Goal: Obtain resource: Download file/media

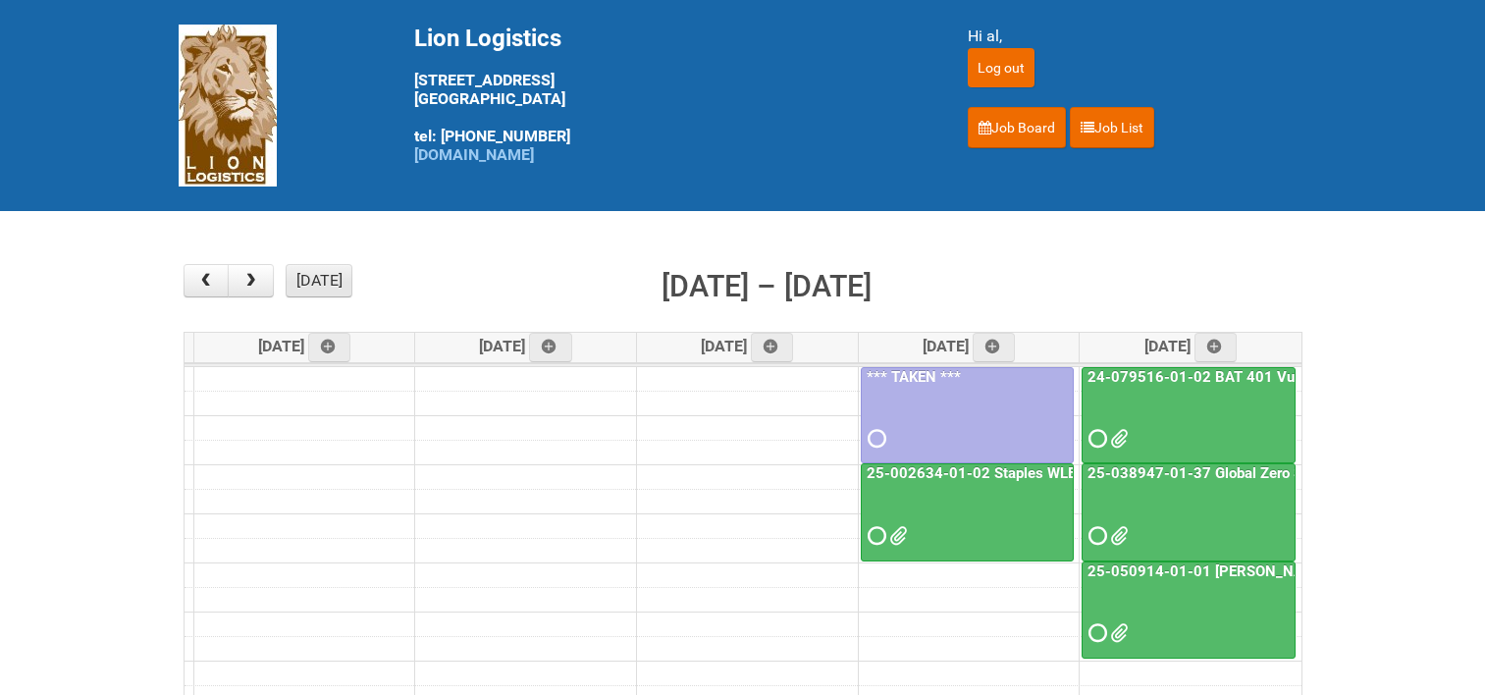
scroll to position [196, 0]
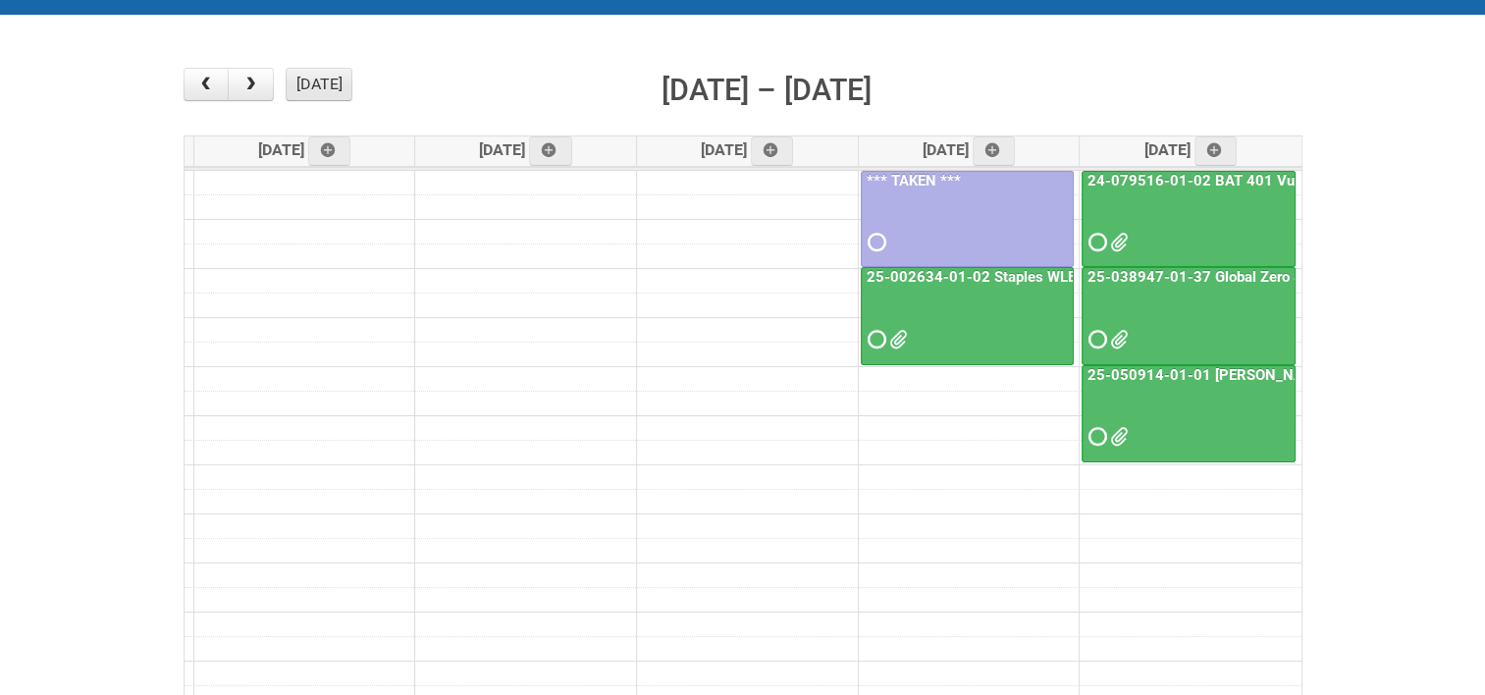
click at [338, 85] on button "[DATE]" at bounding box center [319, 84] width 67 height 33
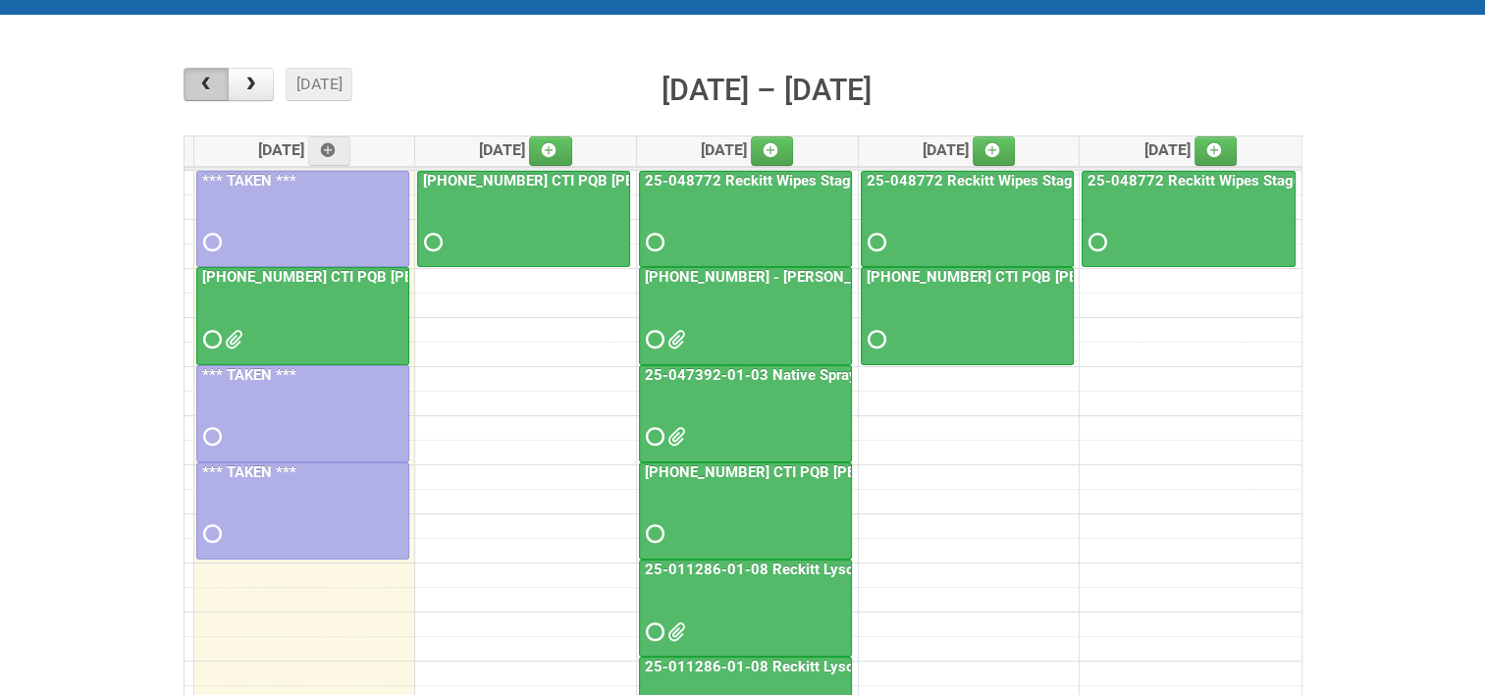
click at [203, 86] on span "button" at bounding box center [205, 85] width 19 height 16
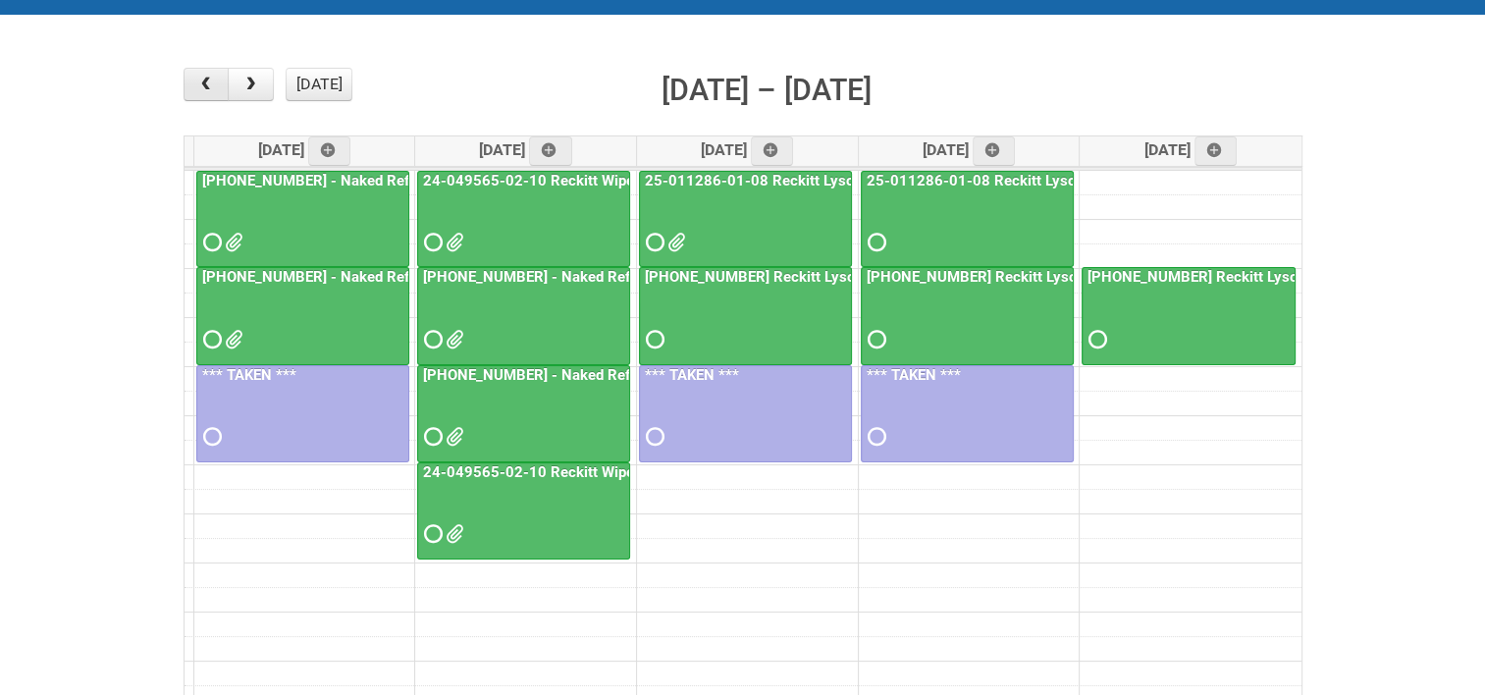
click at [204, 86] on span "button" at bounding box center [205, 85] width 19 height 16
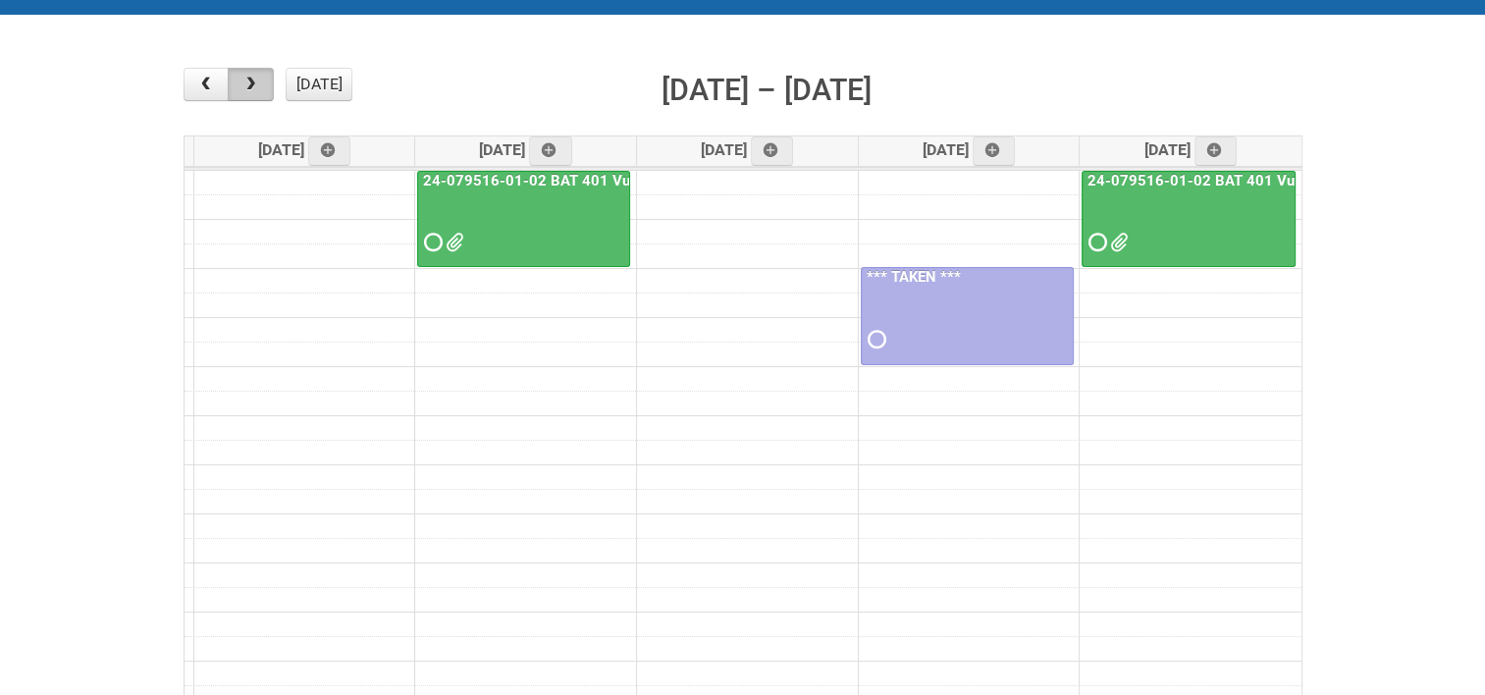
click at [246, 83] on span "button" at bounding box center [250, 85] width 19 height 16
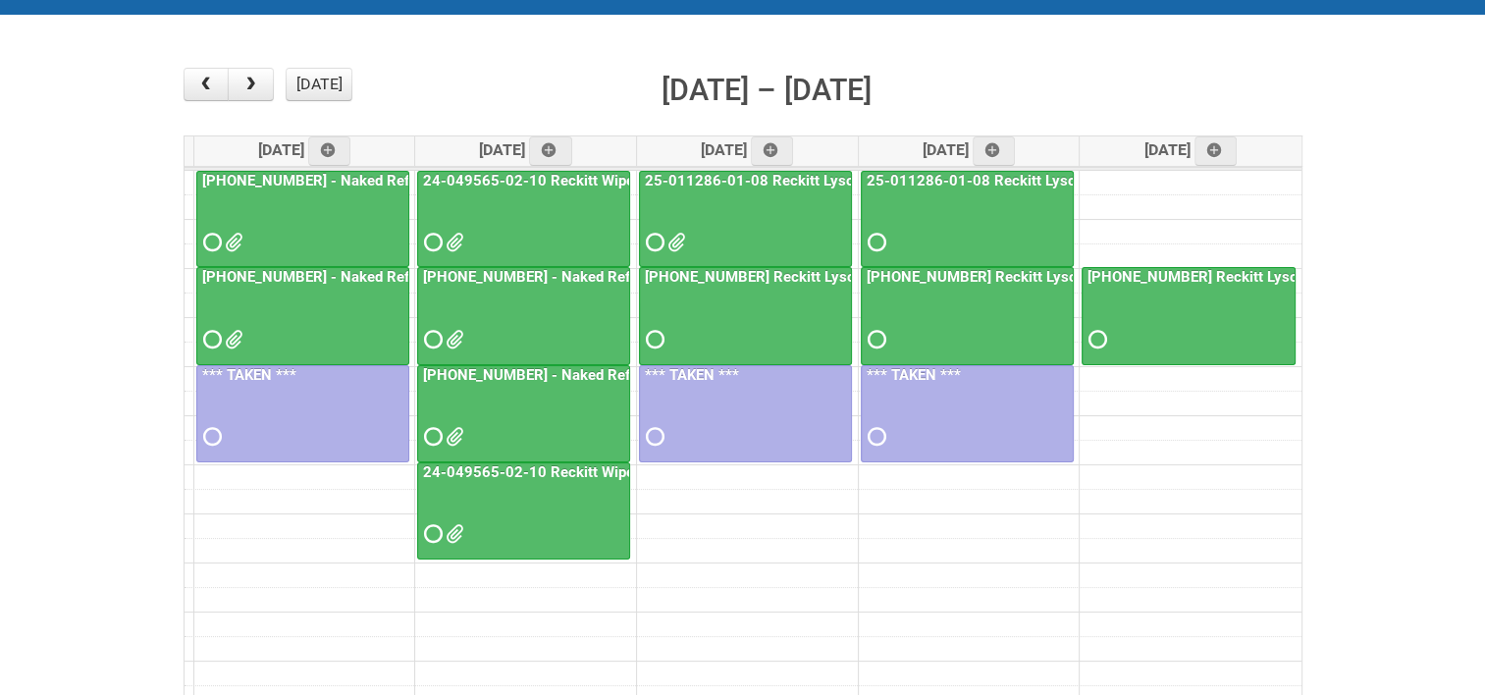
click at [306, 269] on link "[PHONE_NUMBER] - Naked Reformulation Mailing 1 PHOTOS" at bounding box center [403, 277] width 411 height 18
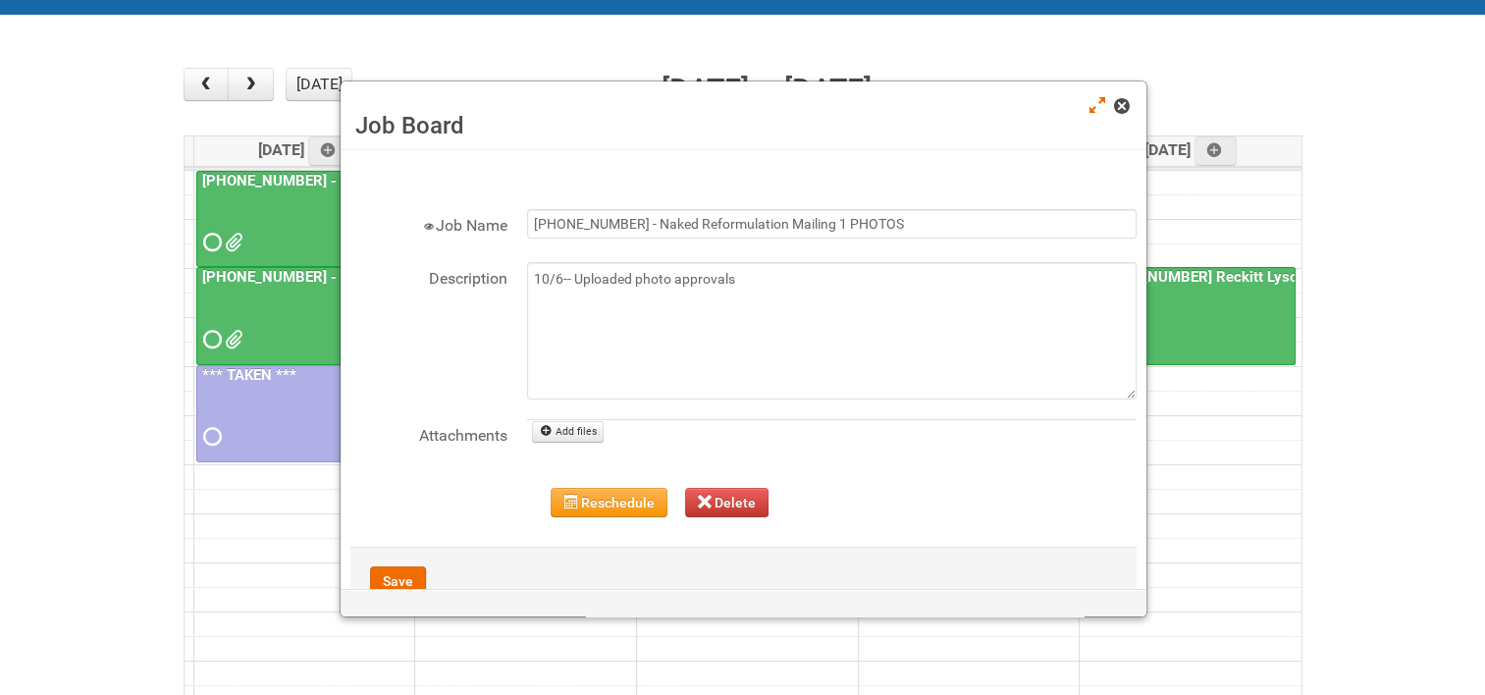
click at [1121, 102] on span at bounding box center [1121, 106] width 14 height 14
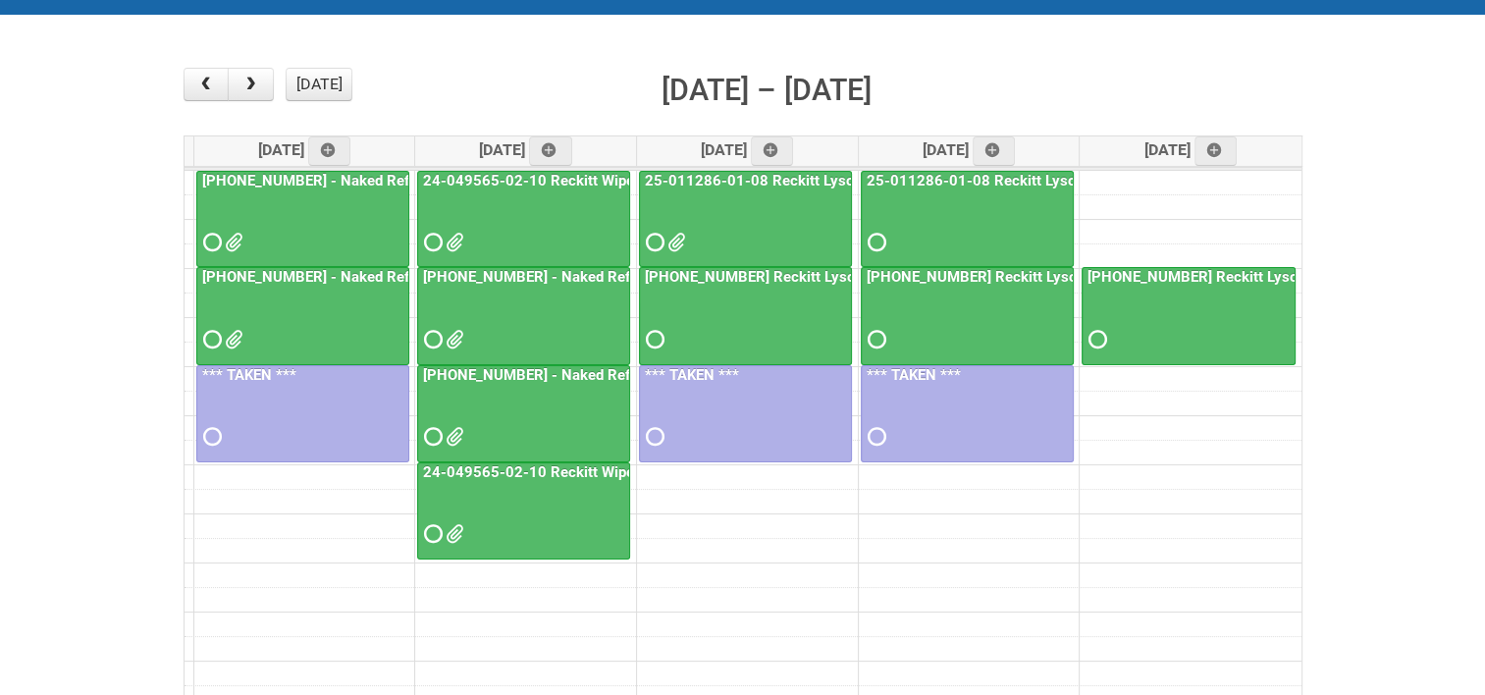
click at [383, 178] on link "[PHONE_NUMBER] - Naked Reformulation Mailing 1" at bounding box center [373, 181] width 350 height 18
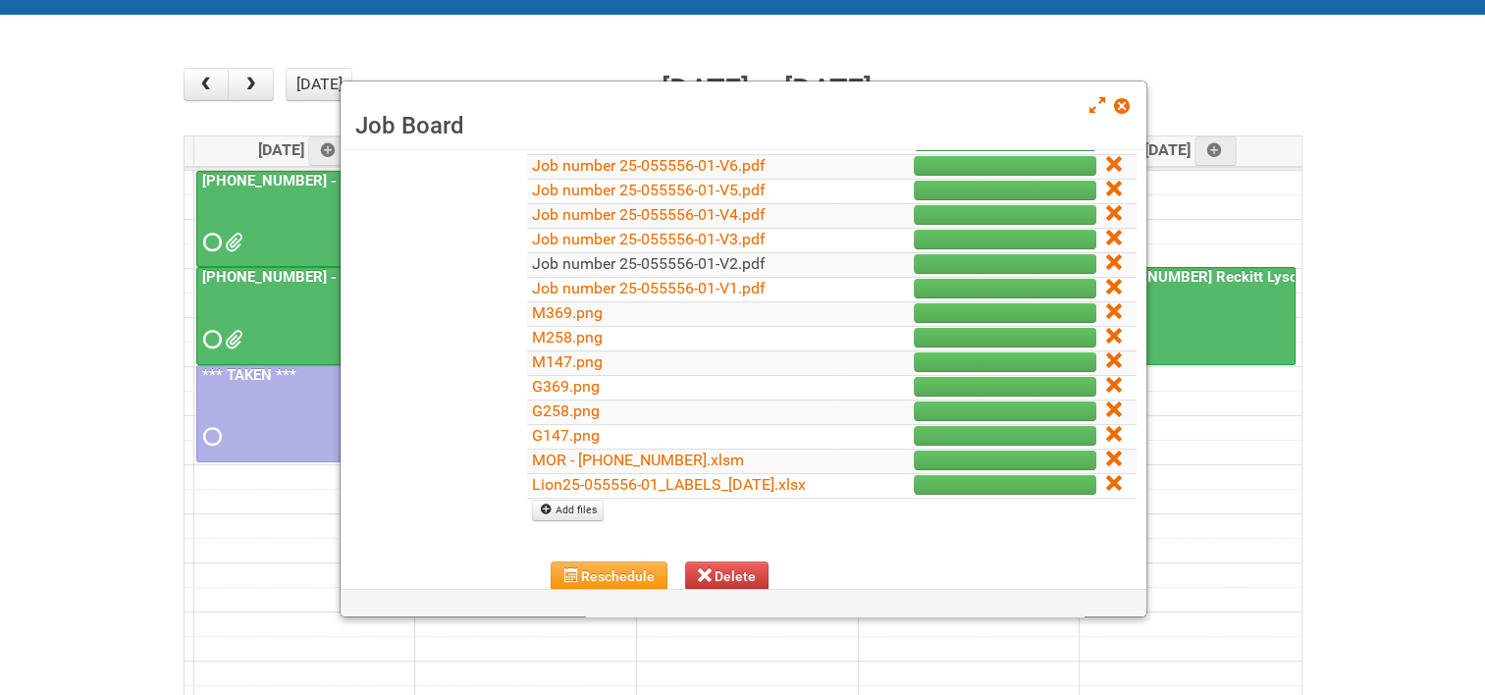
scroll to position [392, 0]
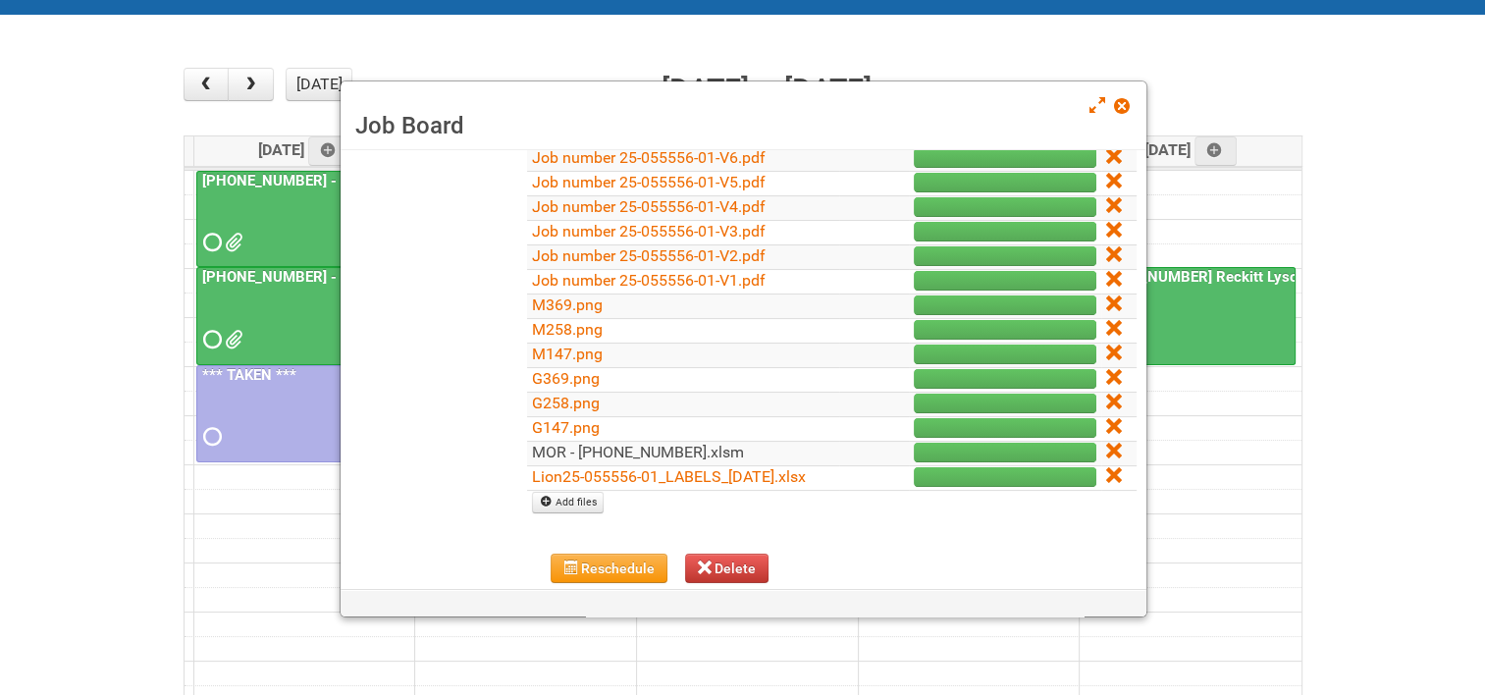
click at [597, 444] on link "MOR - [PHONE_NUMBER].xlsm" at bounding box center [638, 452] width 212 height 19
click at [1117, 102] on span at bounding box center [1121, 106] width 14 height 14
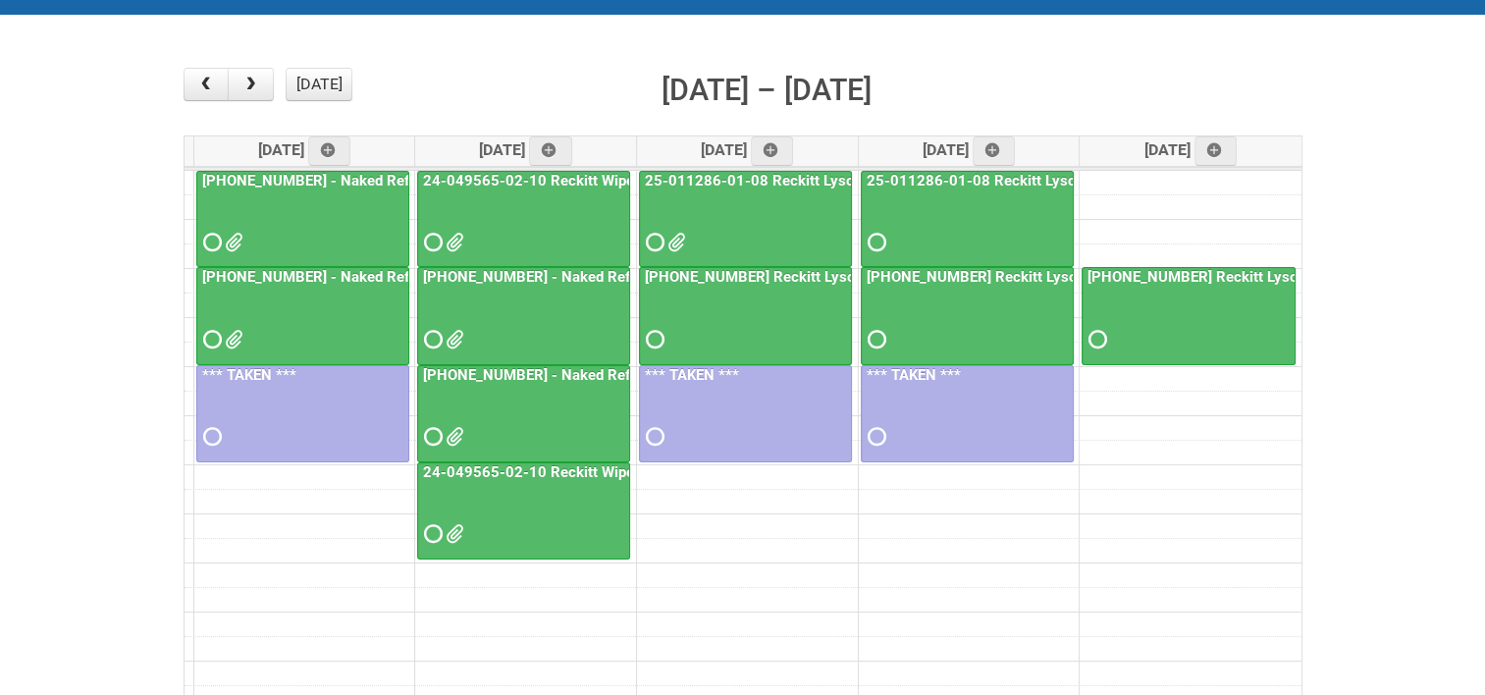
click at [548, 271] on link "[PHONE_NUMBER] - Naked Reformulation - Mailing 2" at bounding box center [599, 277] width 360 height 18
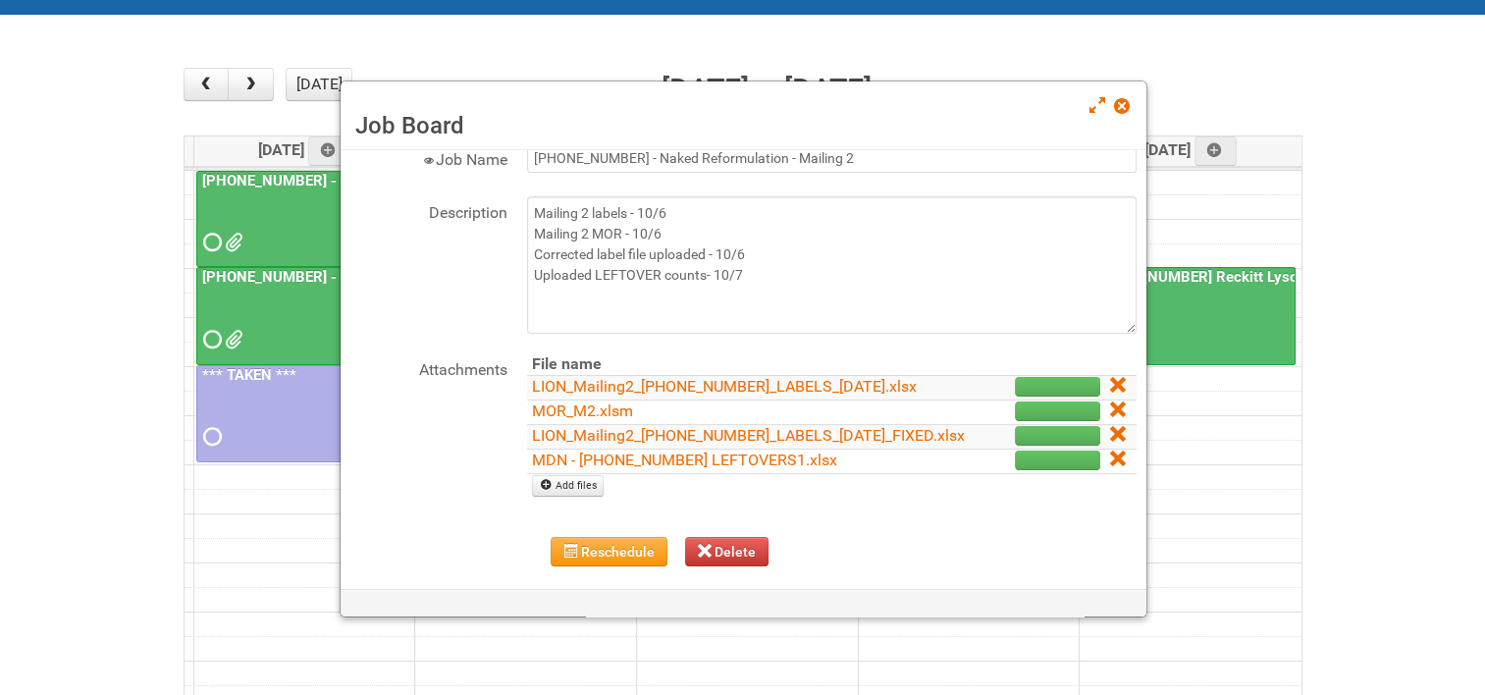
scroll to position [98, 0]
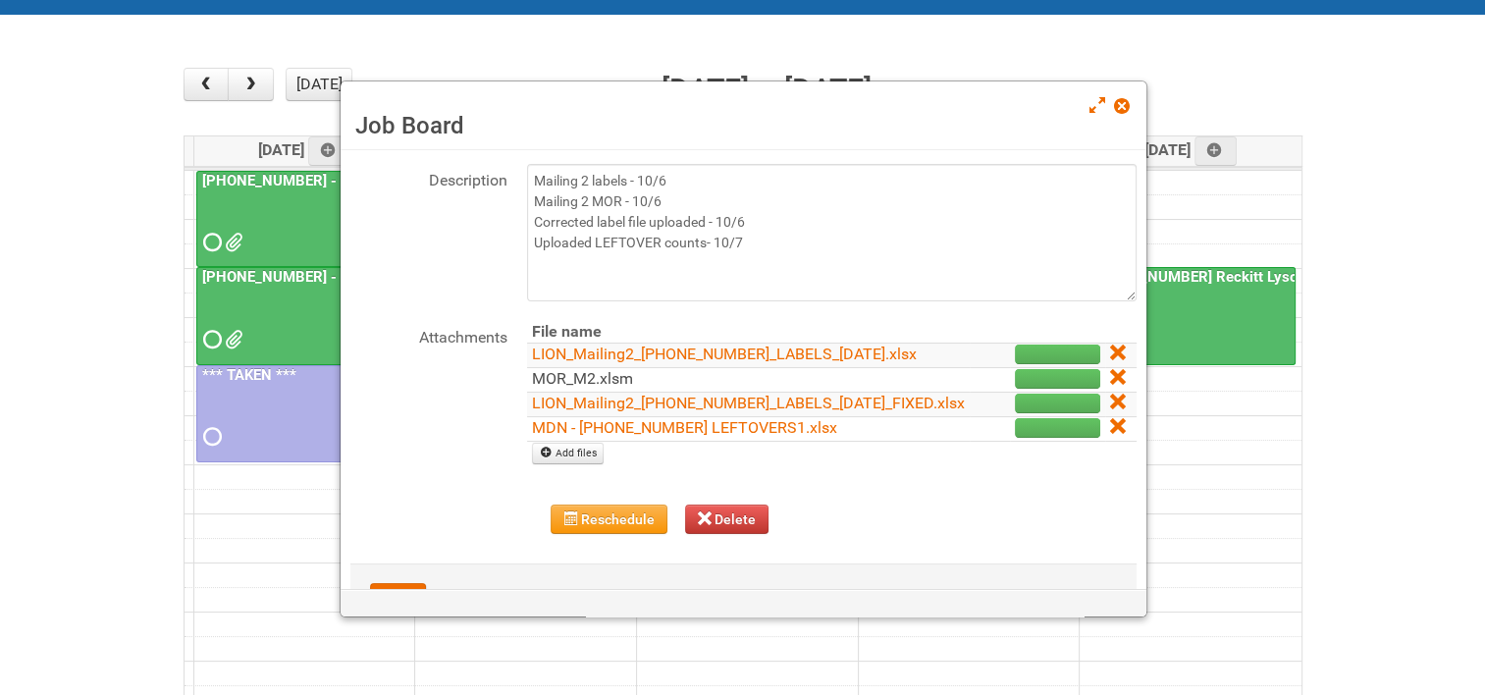
click at [591, 388] on link "MOR_M2.xlsm" at bounding box center [582, 378] width 101 height 19
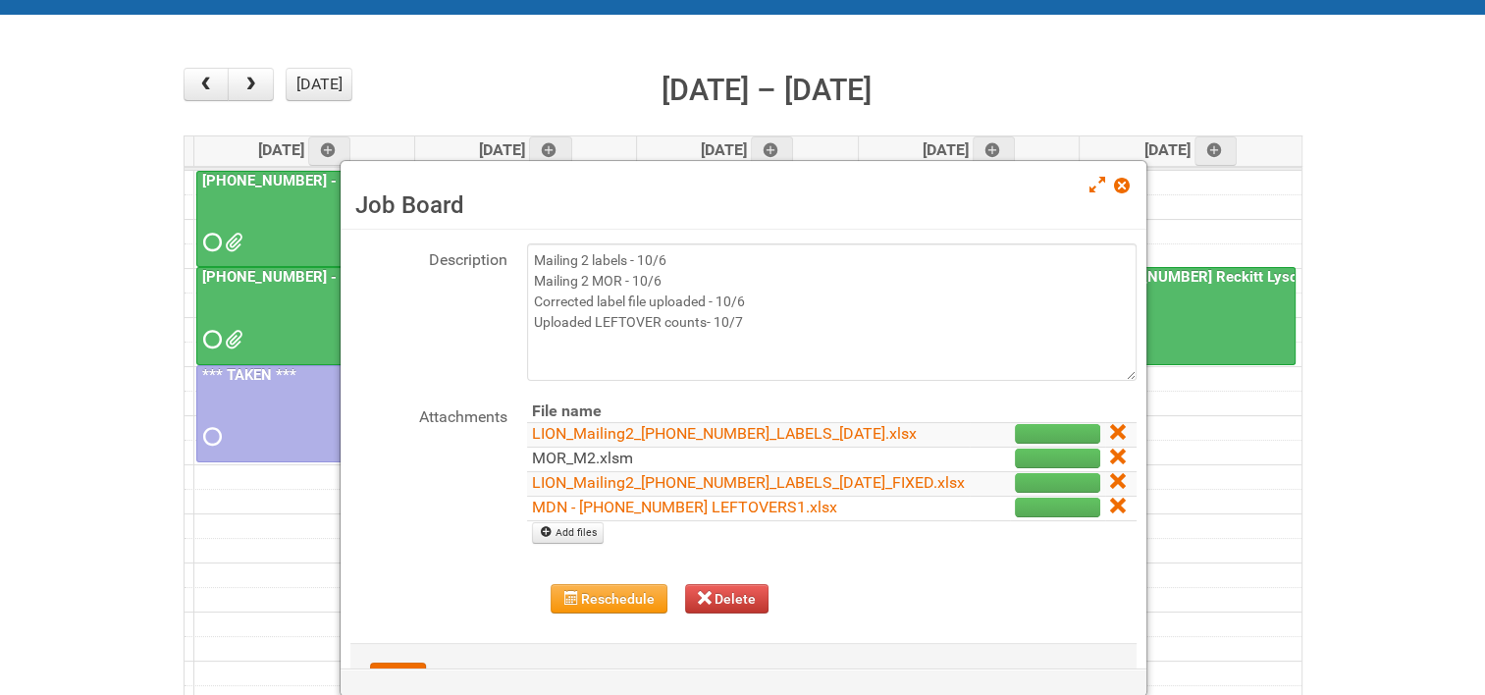
click at [550, 467] on link "MOR_M2.xlsm" at bounding box center [582, 457] width 101 height 19
click at [1120, 188] on span at bounding box center [1121, 186] width 14 height 14
